Goal: Browse casually

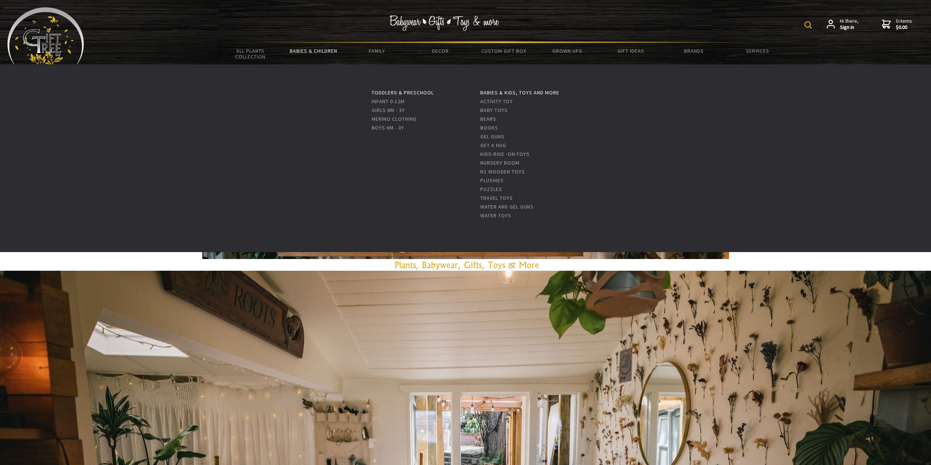
click at [318, 52] on link "Babies & Children" at bounding box center [313, 50] width 63 height 15
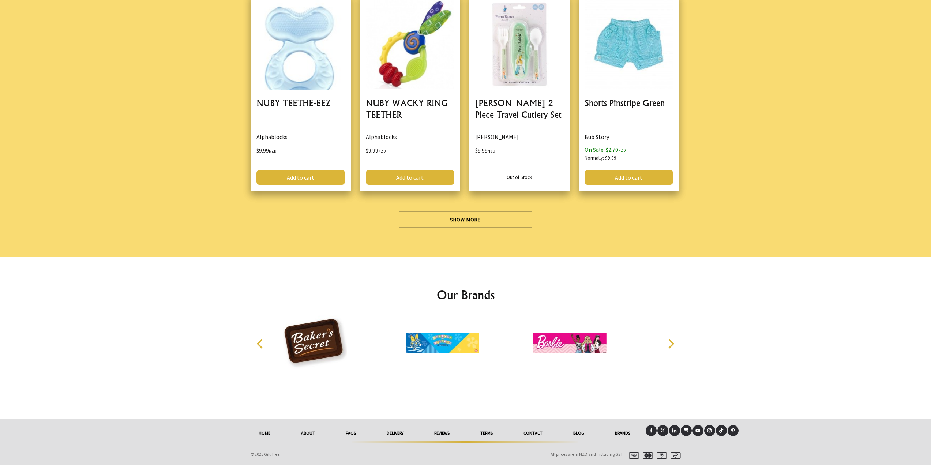
scroll to position [2063, 0]
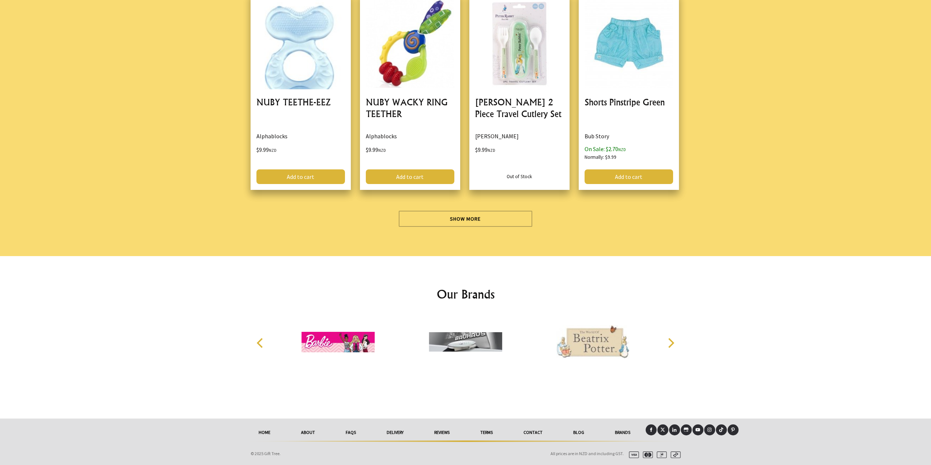
click at [353, 337] on img at bounding box center [338, 342] width 73 height 55
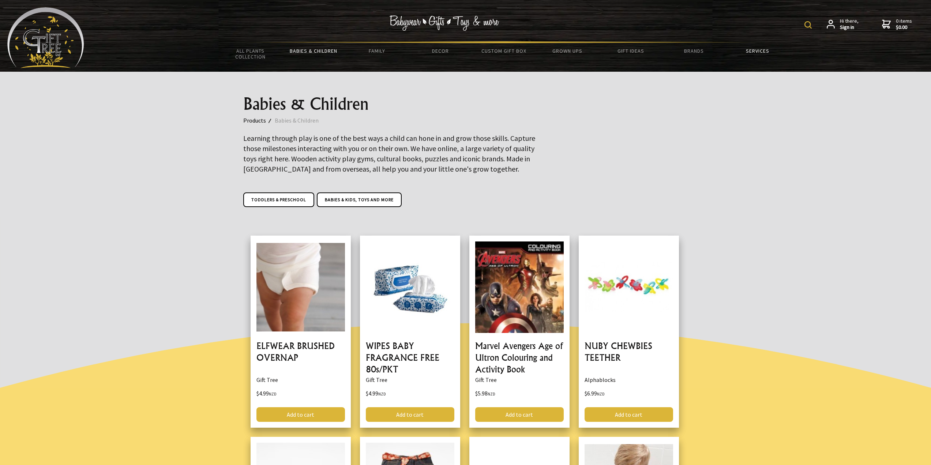
click at [750, 51] on link "Services" at bounding box center [757, 50] width 63 height 15
click at [528, 52] on link "Custom Gift Box" at bounding box center [503, 50] width 63 height 15
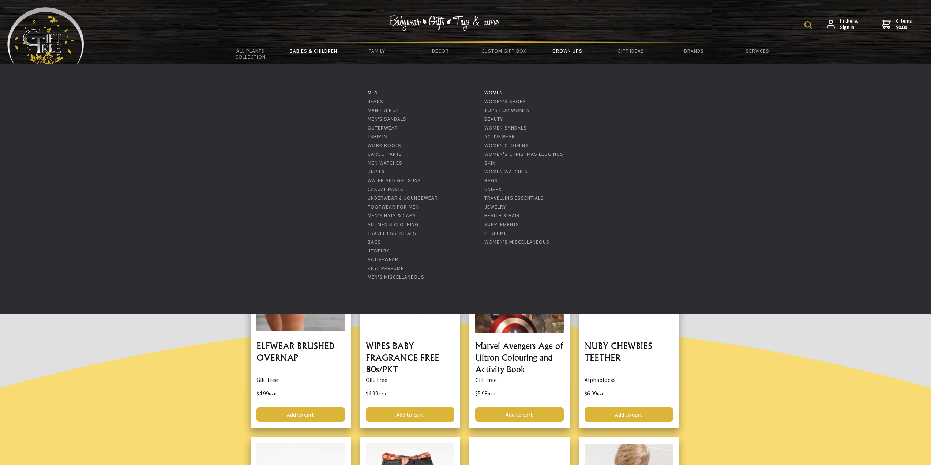
click at [577, 49] on link "Grown Ups" at bounding box center [567, 50] width 63 height 15
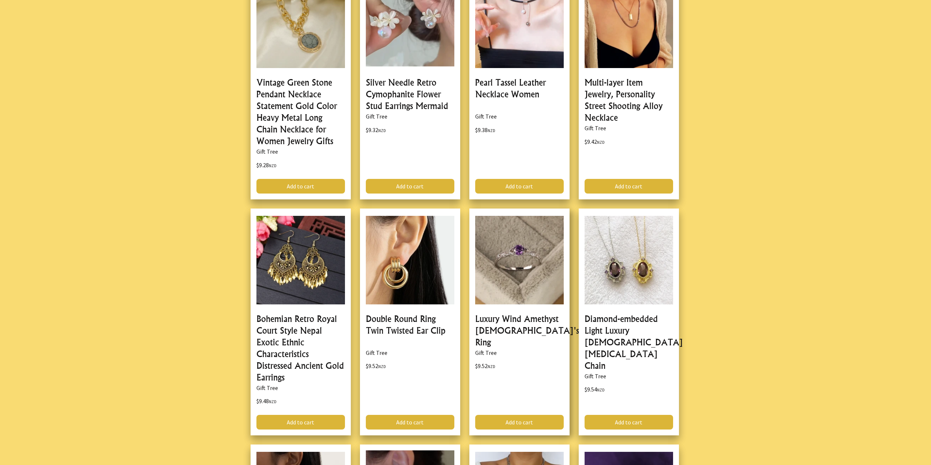
scroll to position [1939, 0]
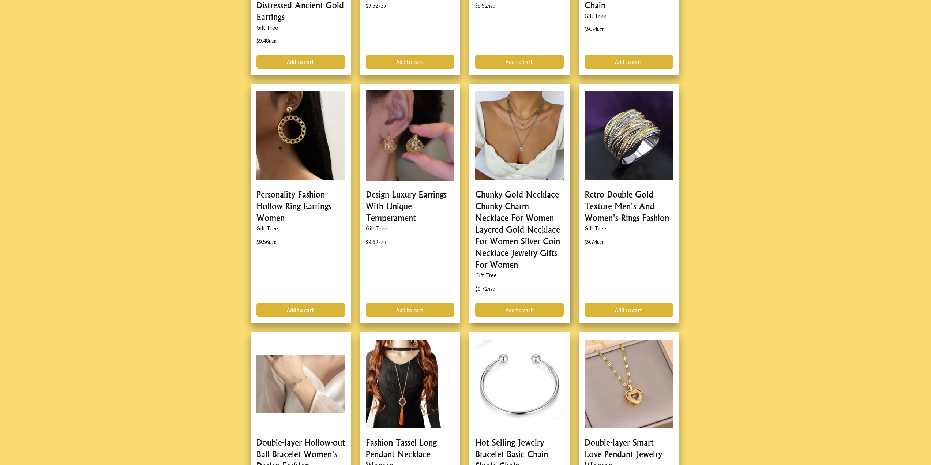
click at [535, 242] on link at bounding box center [519, 203] width 100 height 239
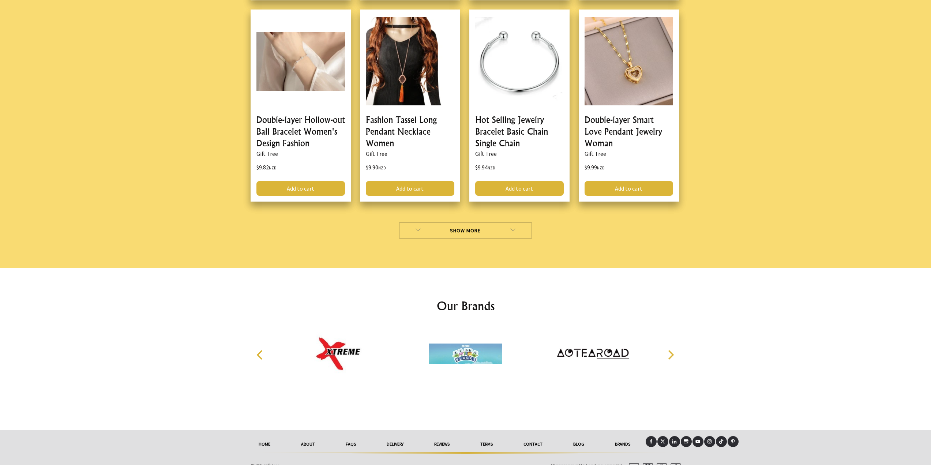
click at [502, 222] on link "Show More" at bounding box center [466, 230] width 134 height 16
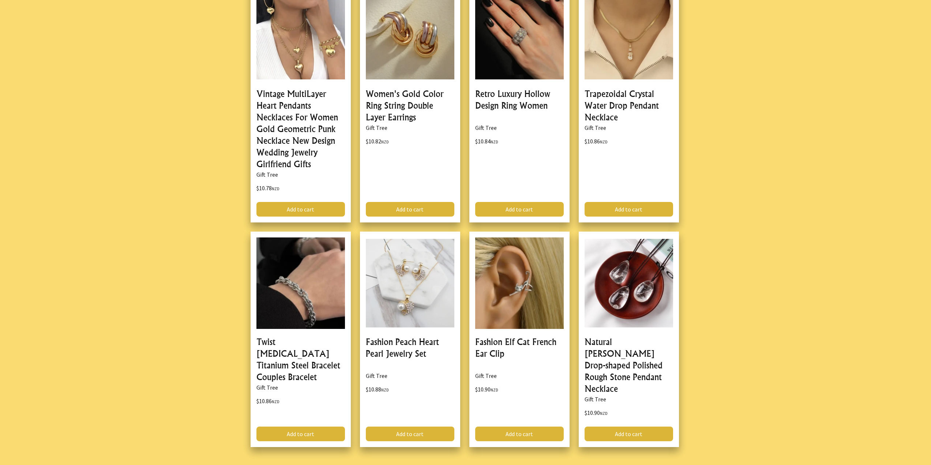
scroll to position [4311, 0]
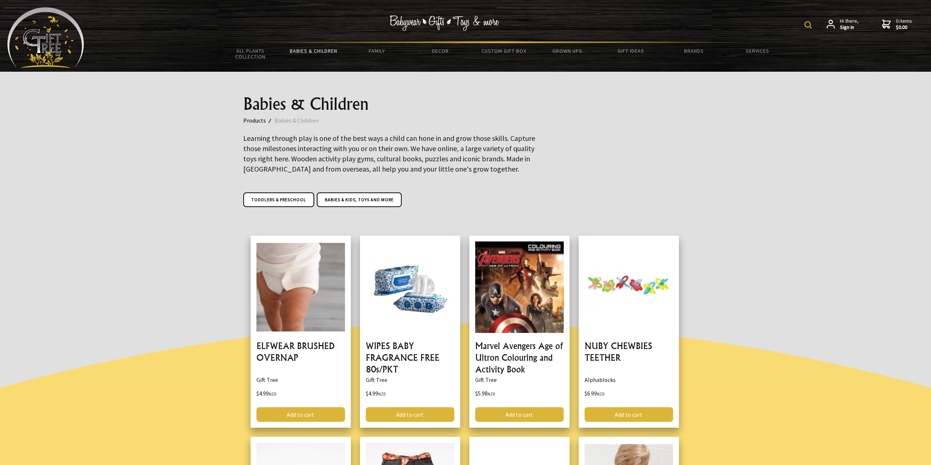
click at [51, 40] on img at bounding box center [45, 37] width 77 height 61
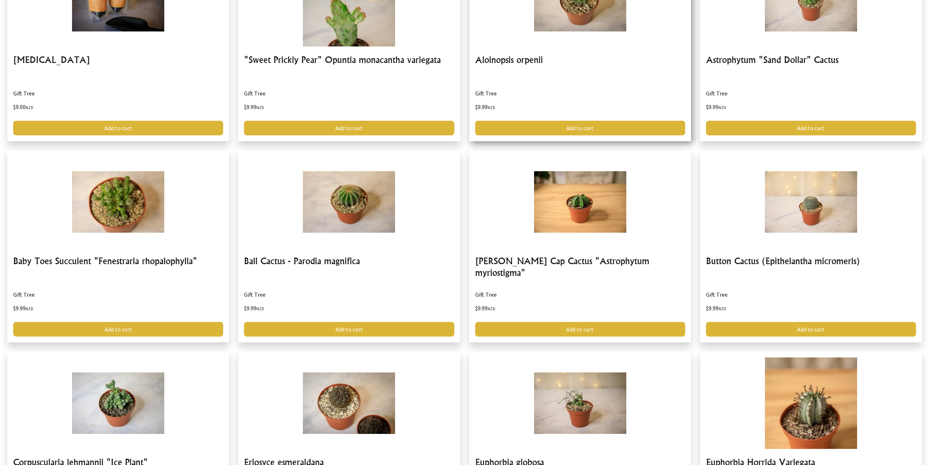
scroll to position [1208, 0]
